Goal: Find specific page/section

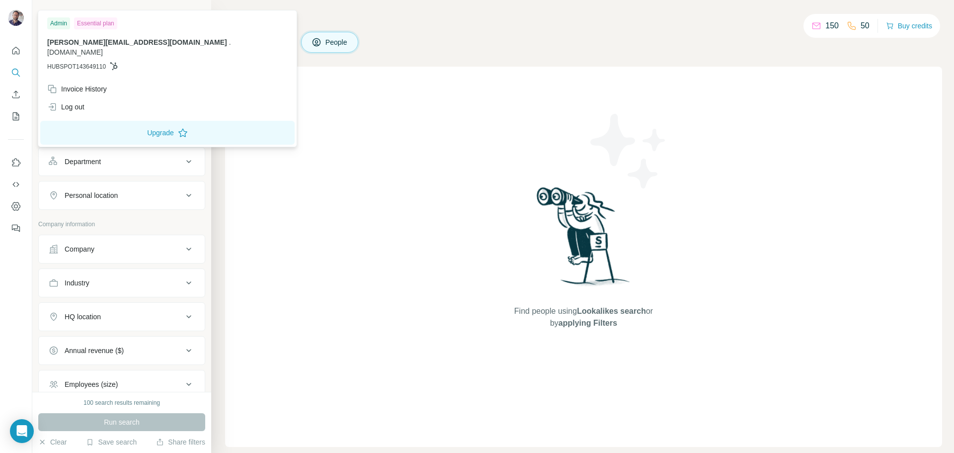
click at [11, 20] on img at bounding box center [16, 18] width 16 height 16
click at [92, 84] on div "Invoice History" at bounding box center [77, 89] width 60 height 10
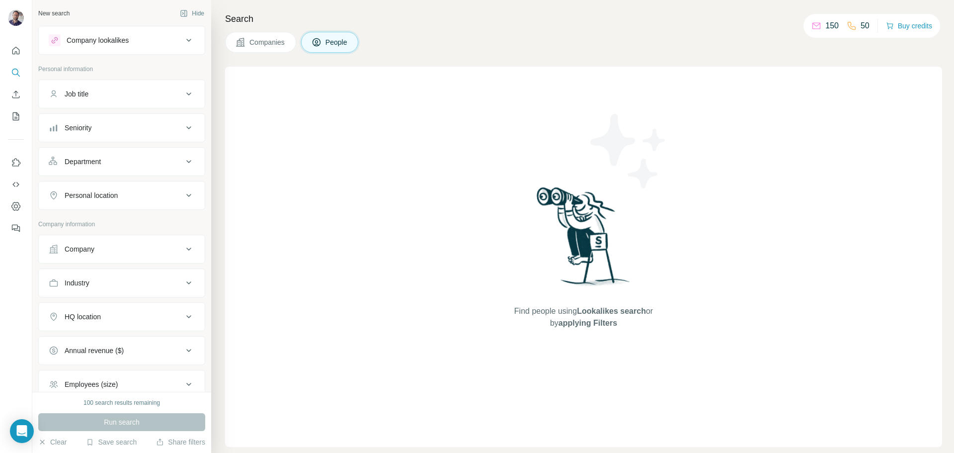
click at [460, 24] on h4 "Search" at bounding box center [583, 19] width 717 height 14
click at [658, 45] on div "Companies People" at bounding box center [583, 42] width 717 height 21
